Goal: Information Seeking & Learning: Learn about a topic

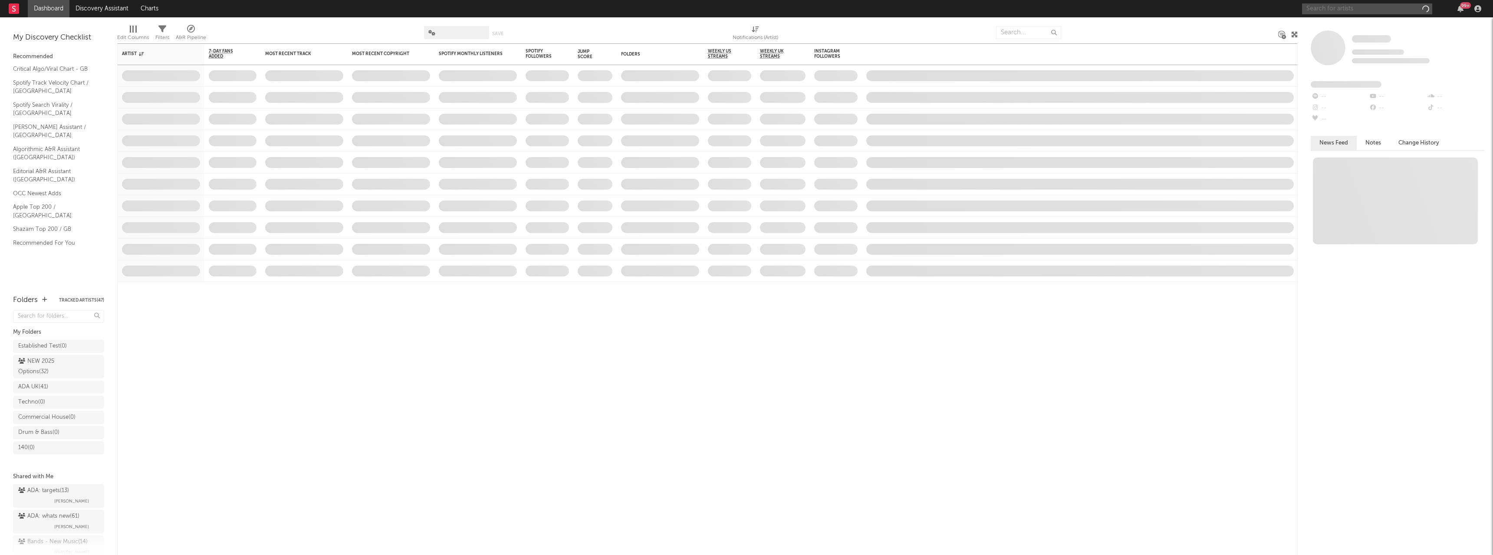
click at [1385, 7] on input "text" at bounding box center [1367, 8] width 130 height 11
paste input "DVRST"
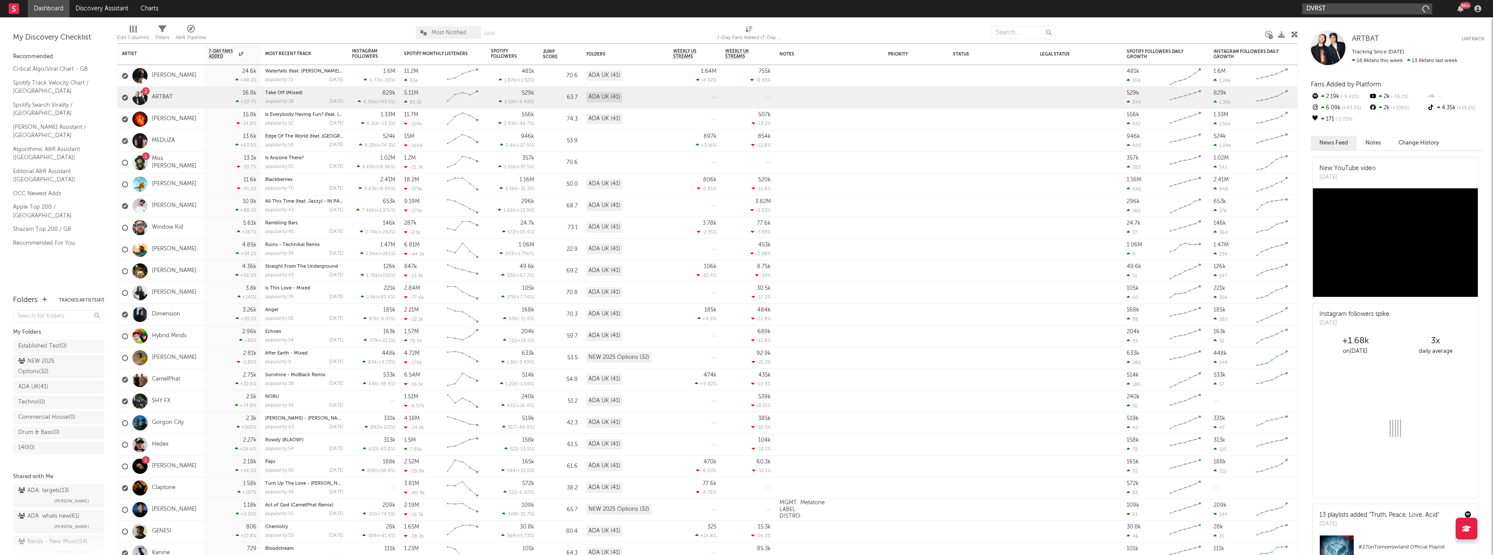
click at [1372, 8] on input "DVRST" at bounding box center [1367, 8] width 130 height 11
click at [1336, 6] on input "DVRST" at bounding box center [1367, 8] width 130 height 11
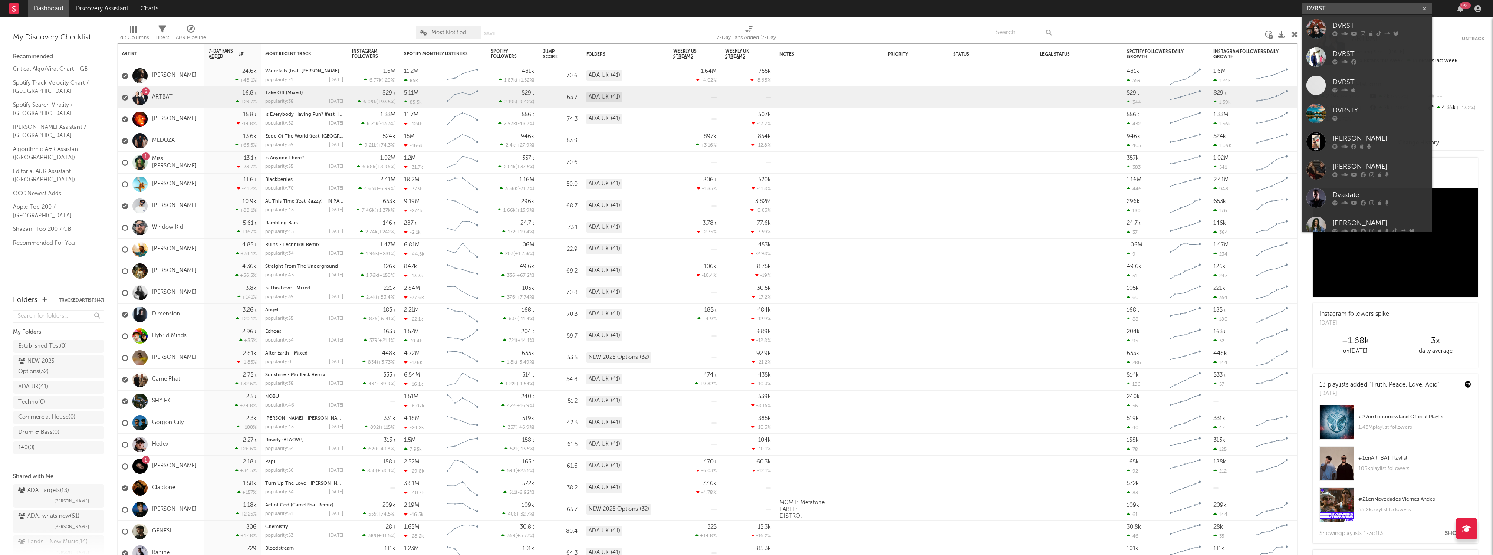
type input "DVRST"
click at [1351, 18] on link "DVRST" at bounding box center [1367, 29] width 130 height 28
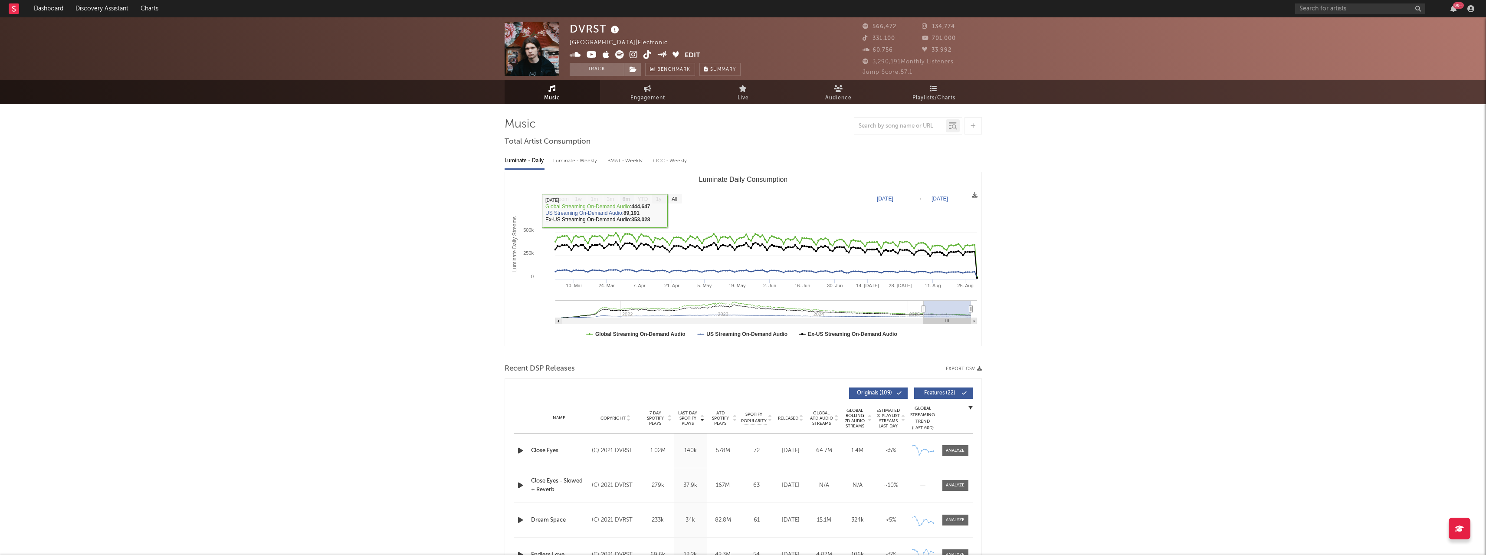
click at [657, 198] on text "1y" at bounding box center [659, 199] width 6 height 6
select select "1y"
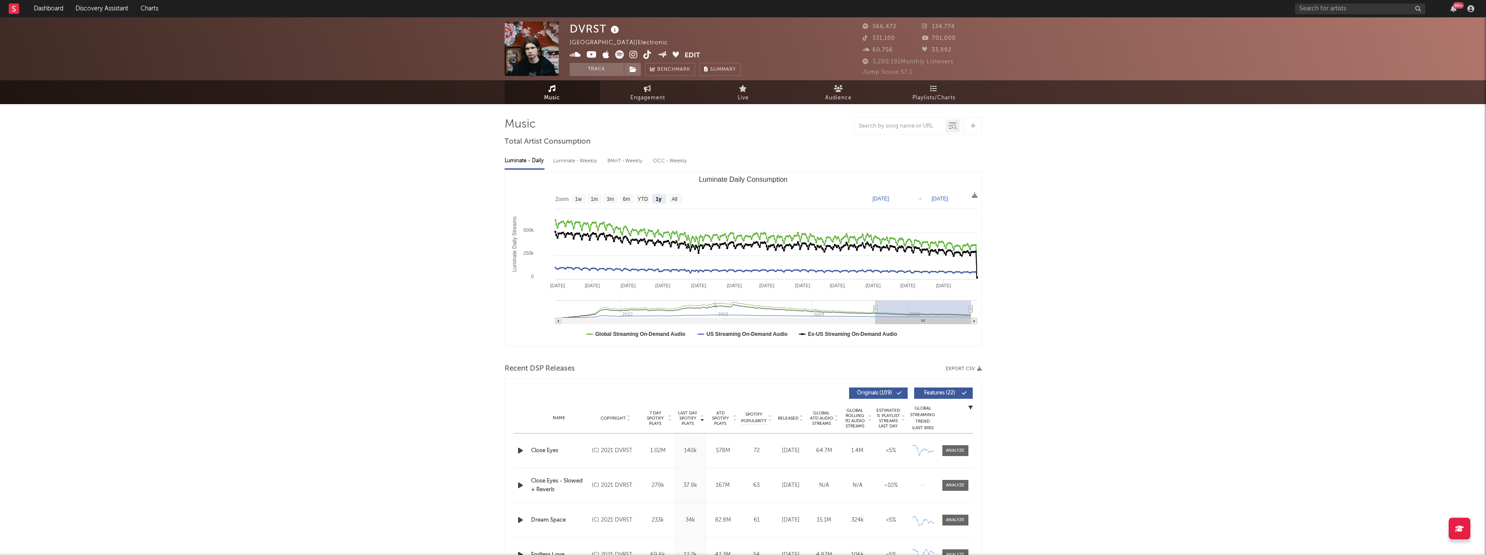
type input "[DATE]"
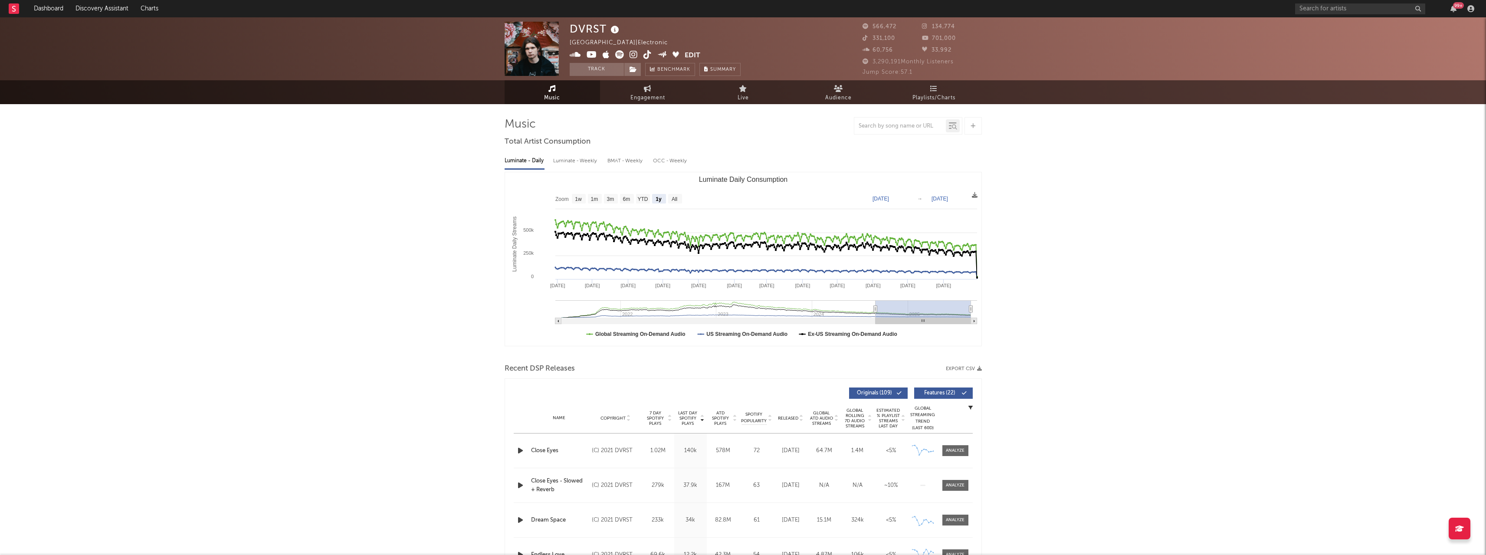
type input "[DATE]"
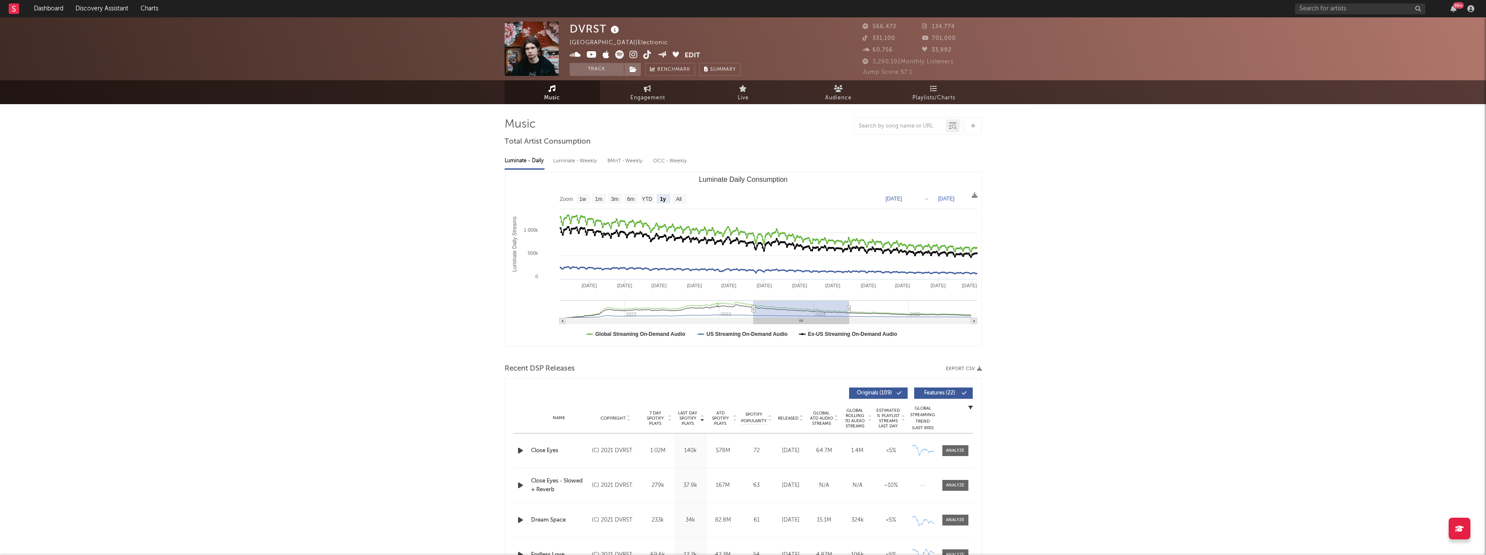
type input "[DATE]"
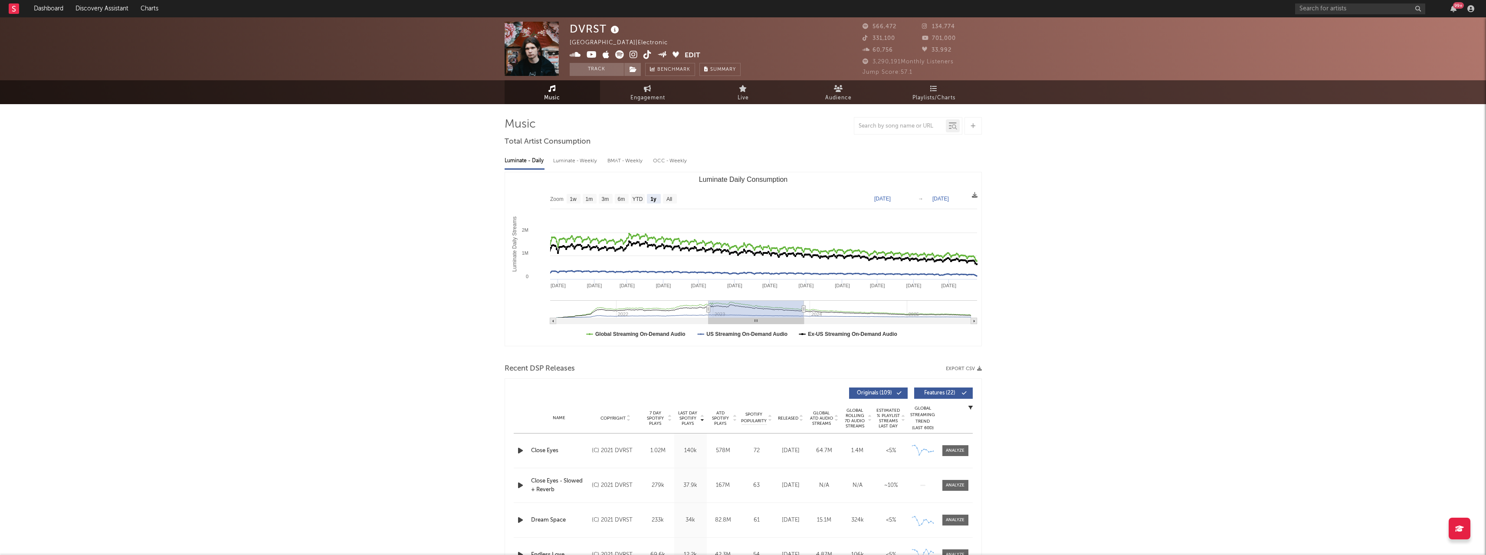
type input "[DATE]"
drag, startPoint x: 879, startPoint y: 311, endPoint x: 716, endPoint y: 312, distance: 162.3
click at [716, 312] on rect "Luminate Daily Consumption" at bounding box center [755, 308] width 95 height 17
type input "[DATE]"
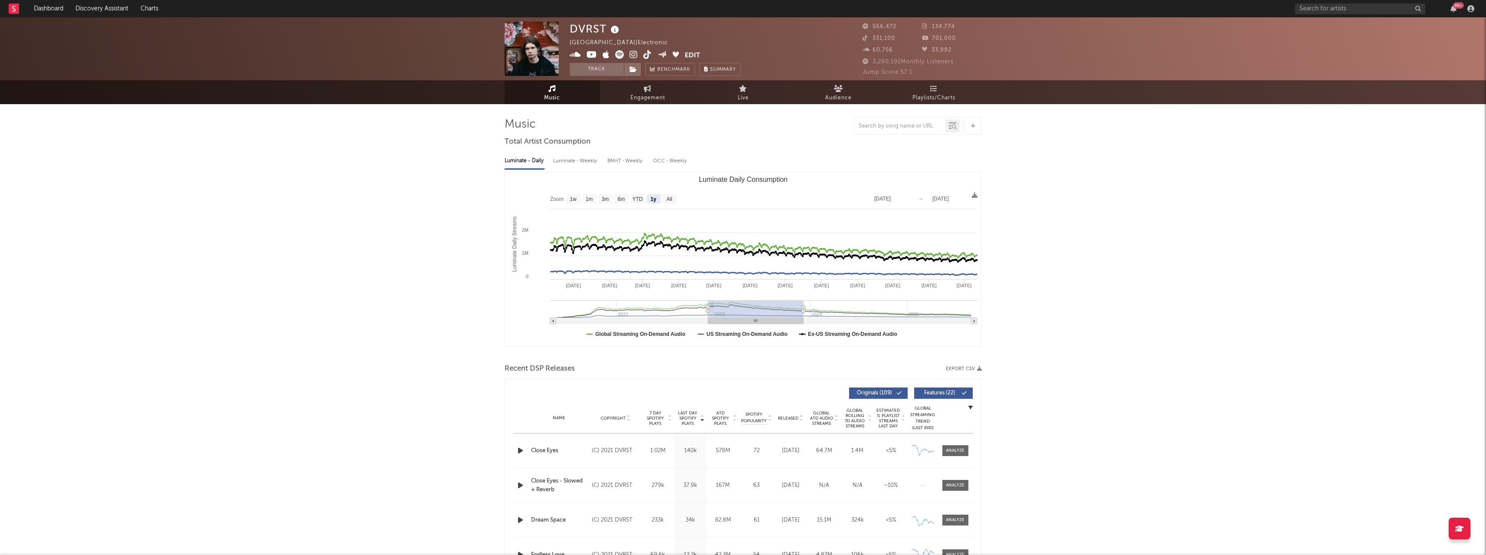
type input "[DATE]"
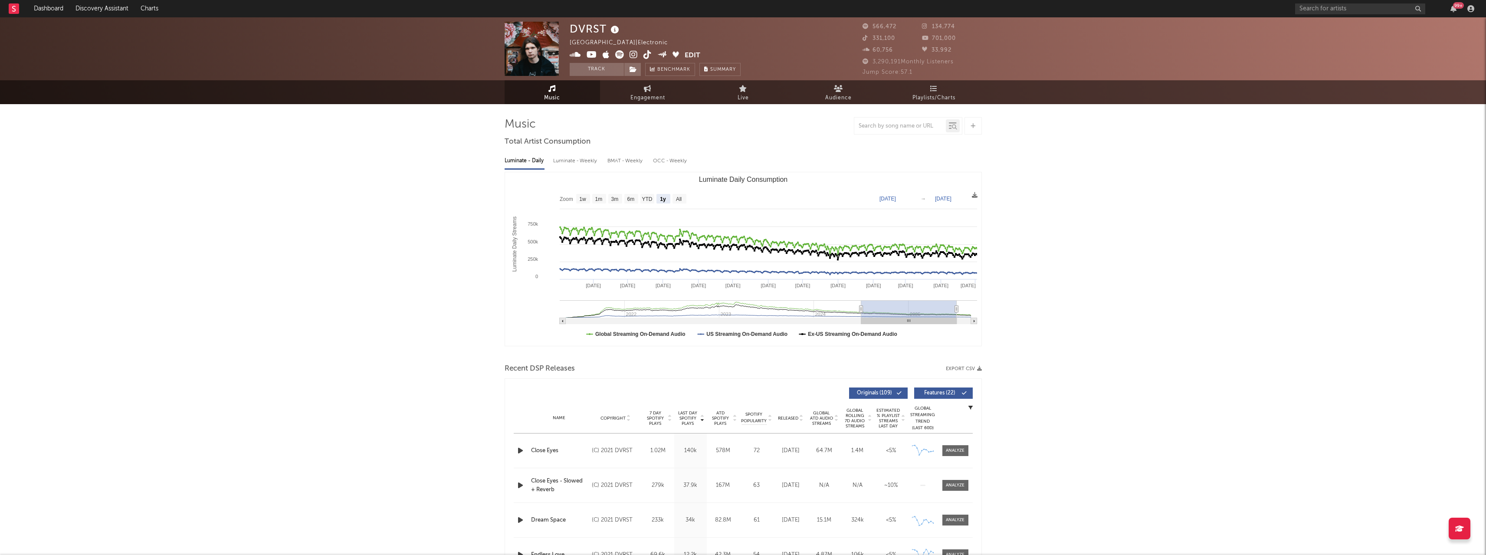
type input "[DATE]"
drag, startPoint x: 762, startPoint y: 312, endPoint x: 948, endPoint y: 318, distance: 186.7
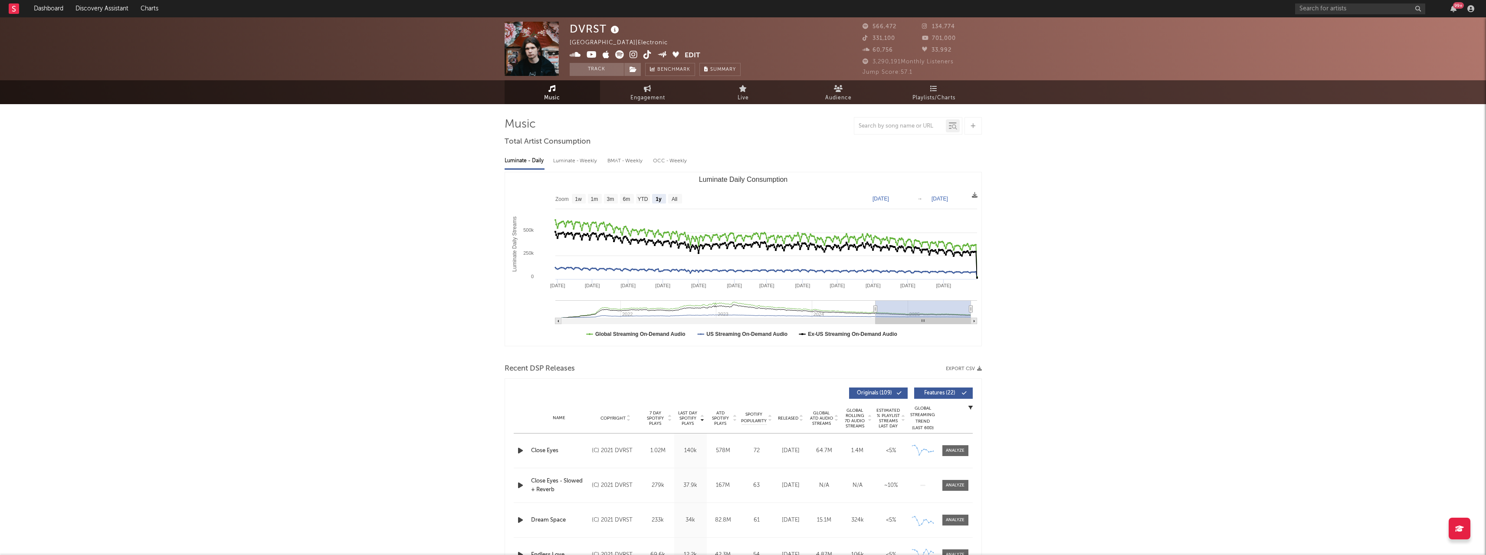
click at [948, 318] on rect "Luminate Daily Consumption" at bounding box center [923, 308] width 95 height 17
click at [1337, 10] on input "text" at bounding box center [1360, 8] width 130 height 11
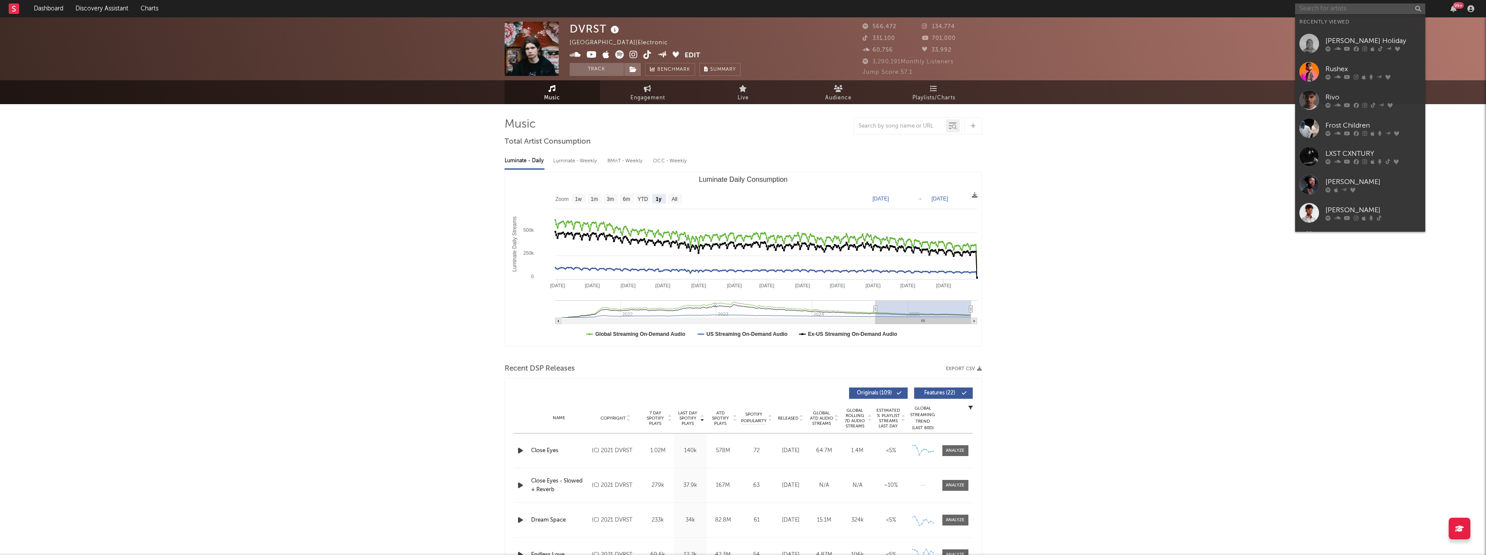
paste input "Pharmacist"
type input "Pharmacist"
click at [1364, 30] on div "Pharmacist" at bounding box center [1373, 26] width 95 height 10
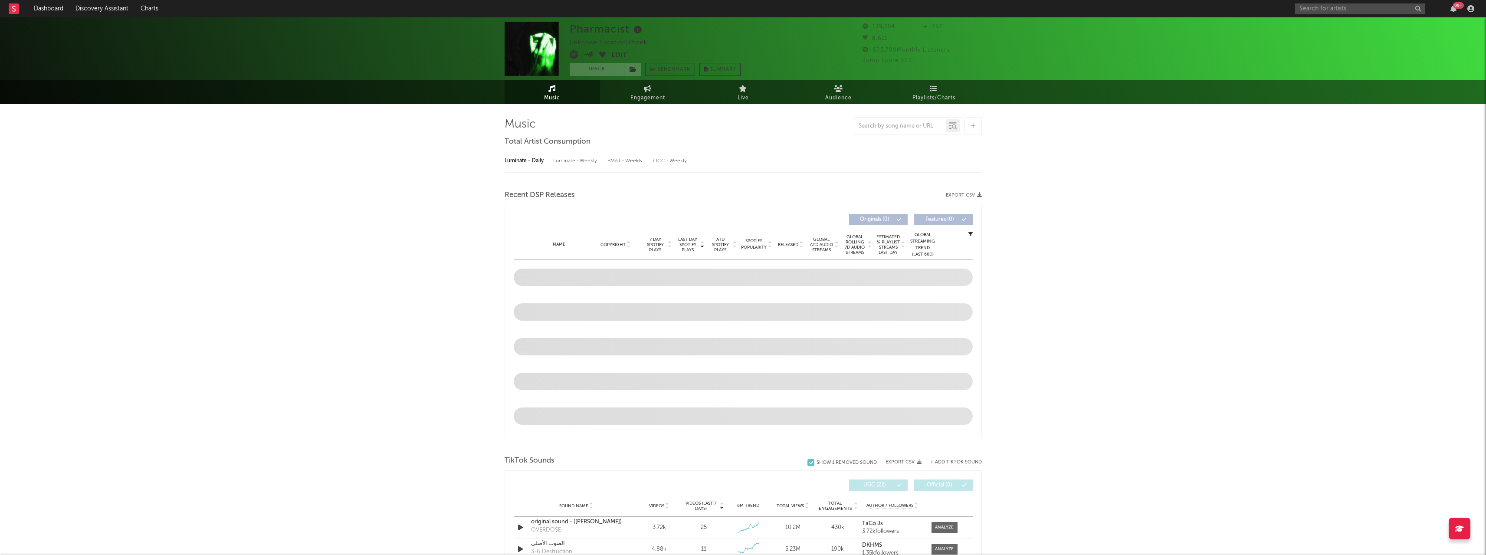
select select "6m"
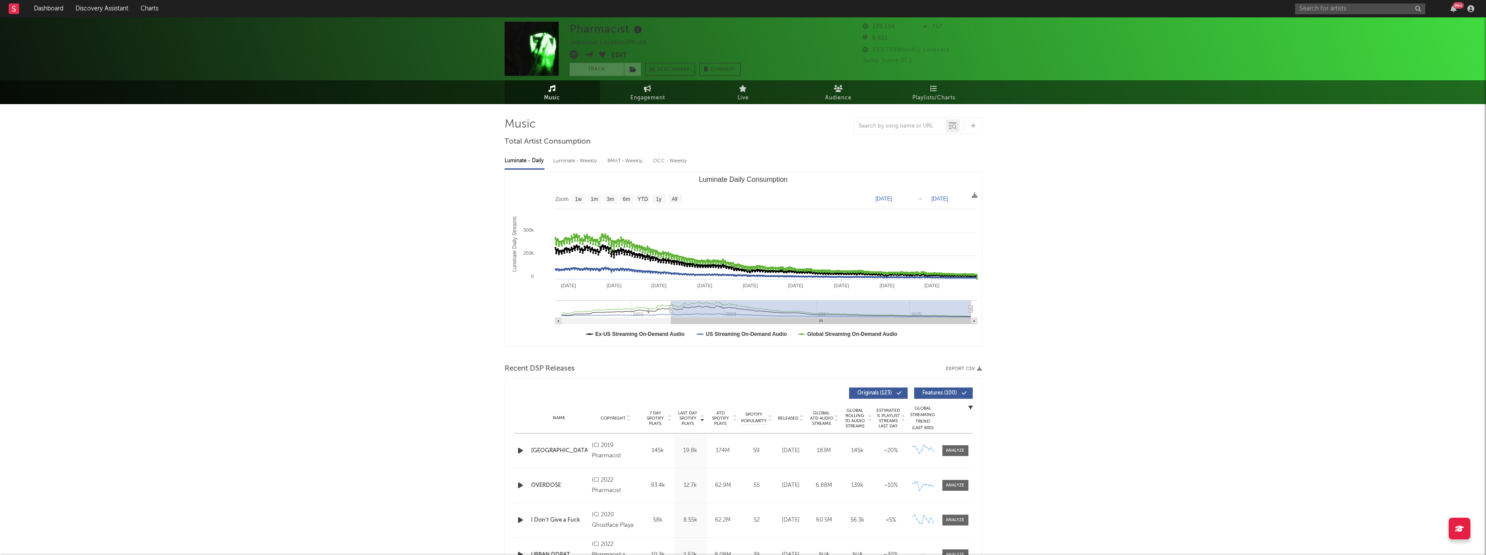
drag, startPoint x: 926, startPoint y: 309, endPoint x: 652, endPoint y: 281, distance: 275.2
click at [669, 309] on icon "Luminate Daily Consumption" at bounding box center [670, 309] width 3 height 7
type input "[DATE]"
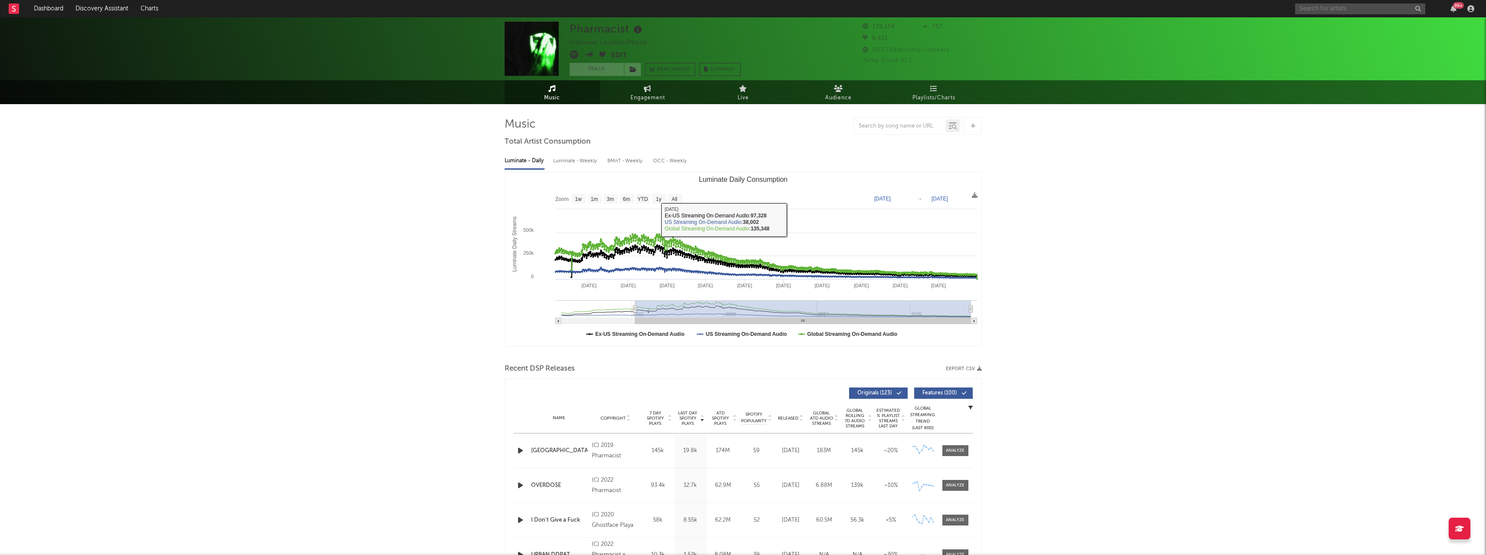
click at [1349, 6] on input "text" at bounding box center [1360, 8] width 130 height 11
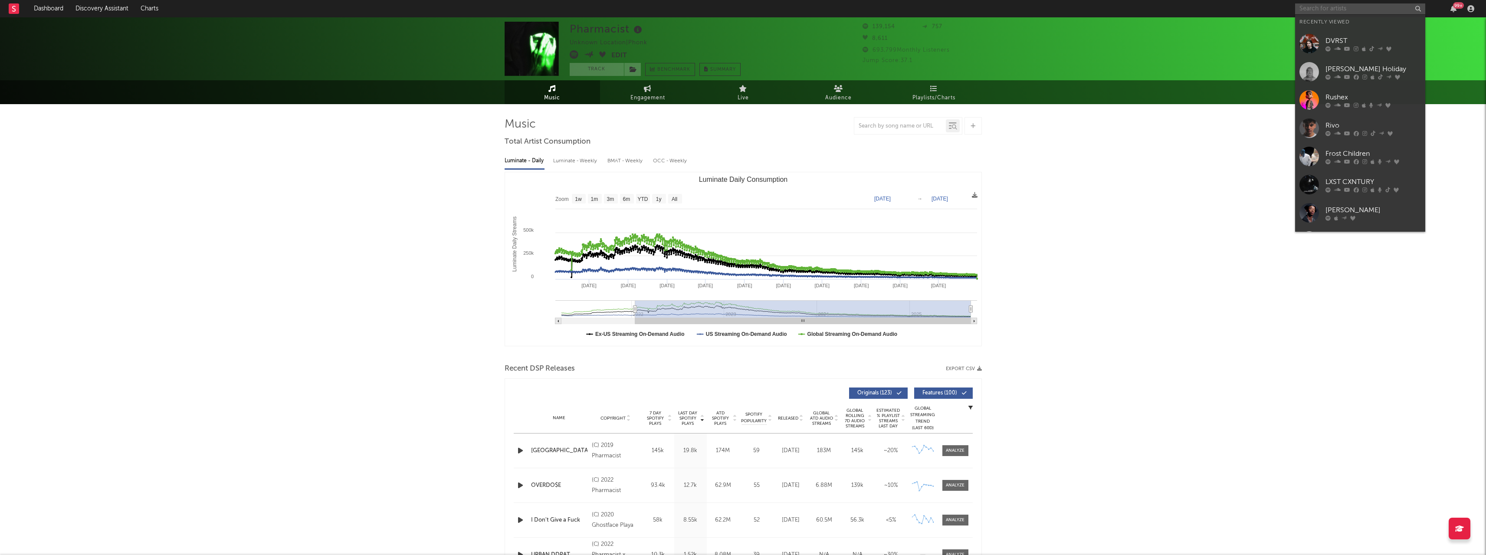
paste input "Pharmacist"
type input "Pharmacist"
click at [1360, 61] on div at bounding box center [1373, 61] width 95 height 5
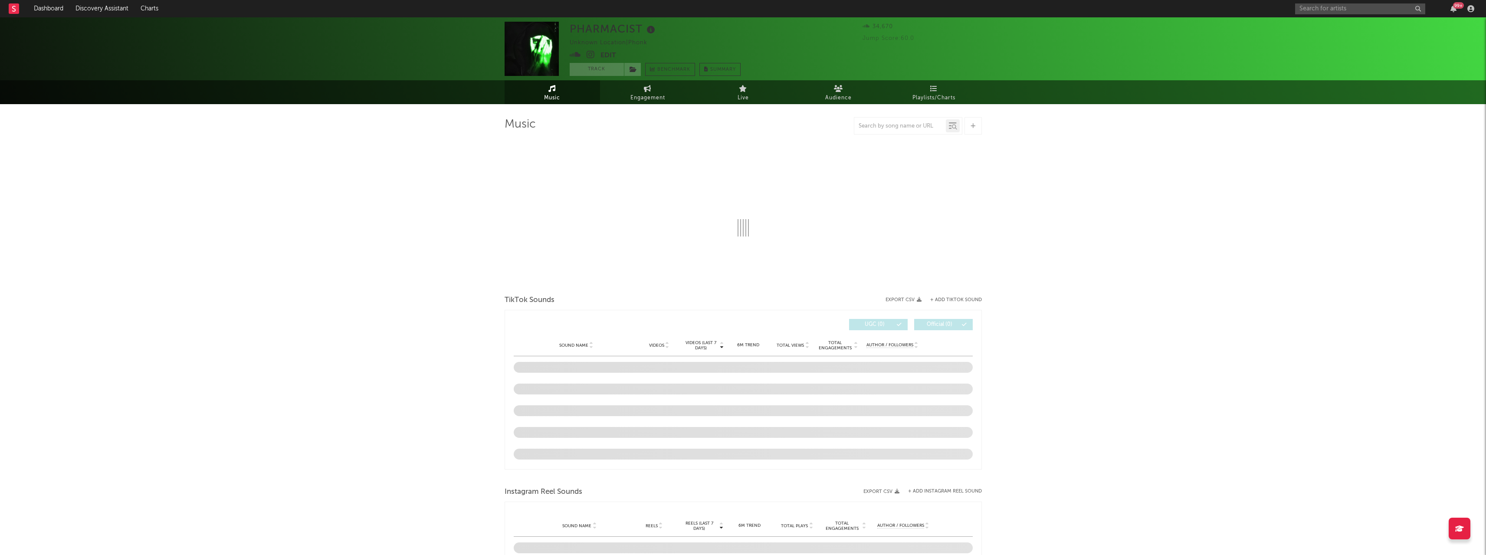
select select "1w"
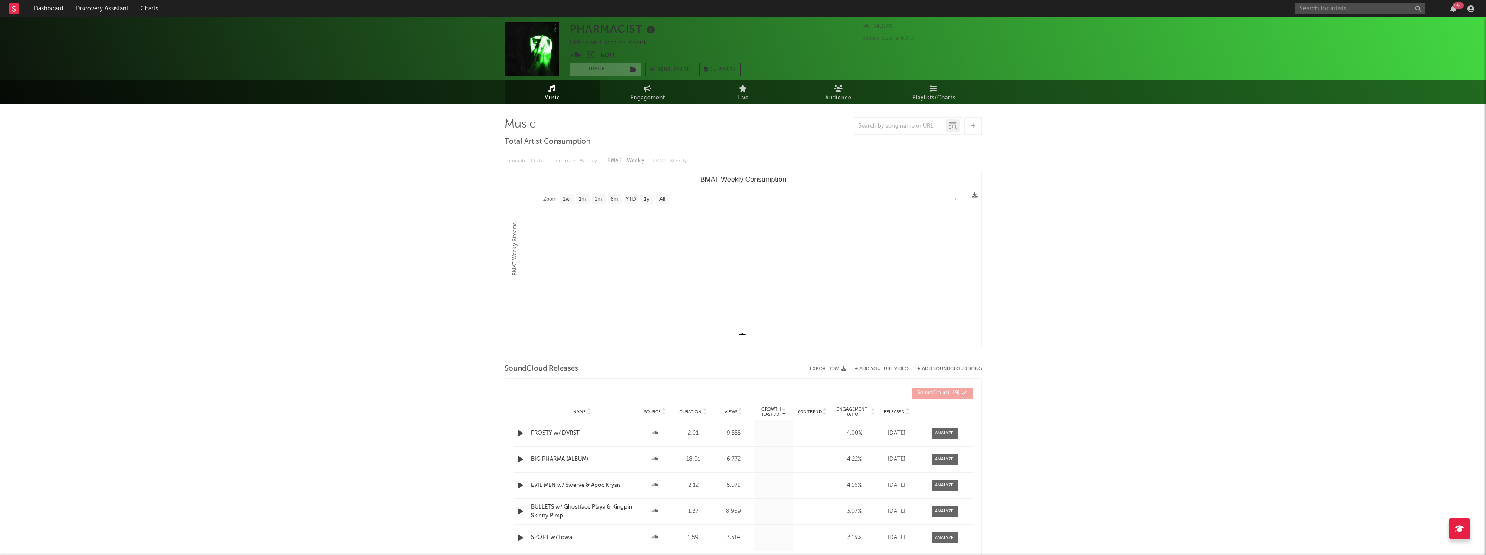
click at [1143, 355] on div "PHARMACIST Unknown Location | Phonk Edit Track Benchmark Summary 34,670 Jump Sc…" at bounding box center [743, 327] width 1486 height 621
click at [168, 272] on div "PHARMACIST Unknown Location | Phonk Edit Track Benchmark Summary 34,670 Jump Sc…" at bounding box center [743, 327] width 1486 height 621
click at [354, 268] on div "PHARMACIST Unknown Location | Phonk Edit Track Benchmark Summary 34,670 Jump Sc…" at bounding box center [743, 327] width 1486 height 621
